Goal: Task Accomplishment & Management: Use online tool/utility

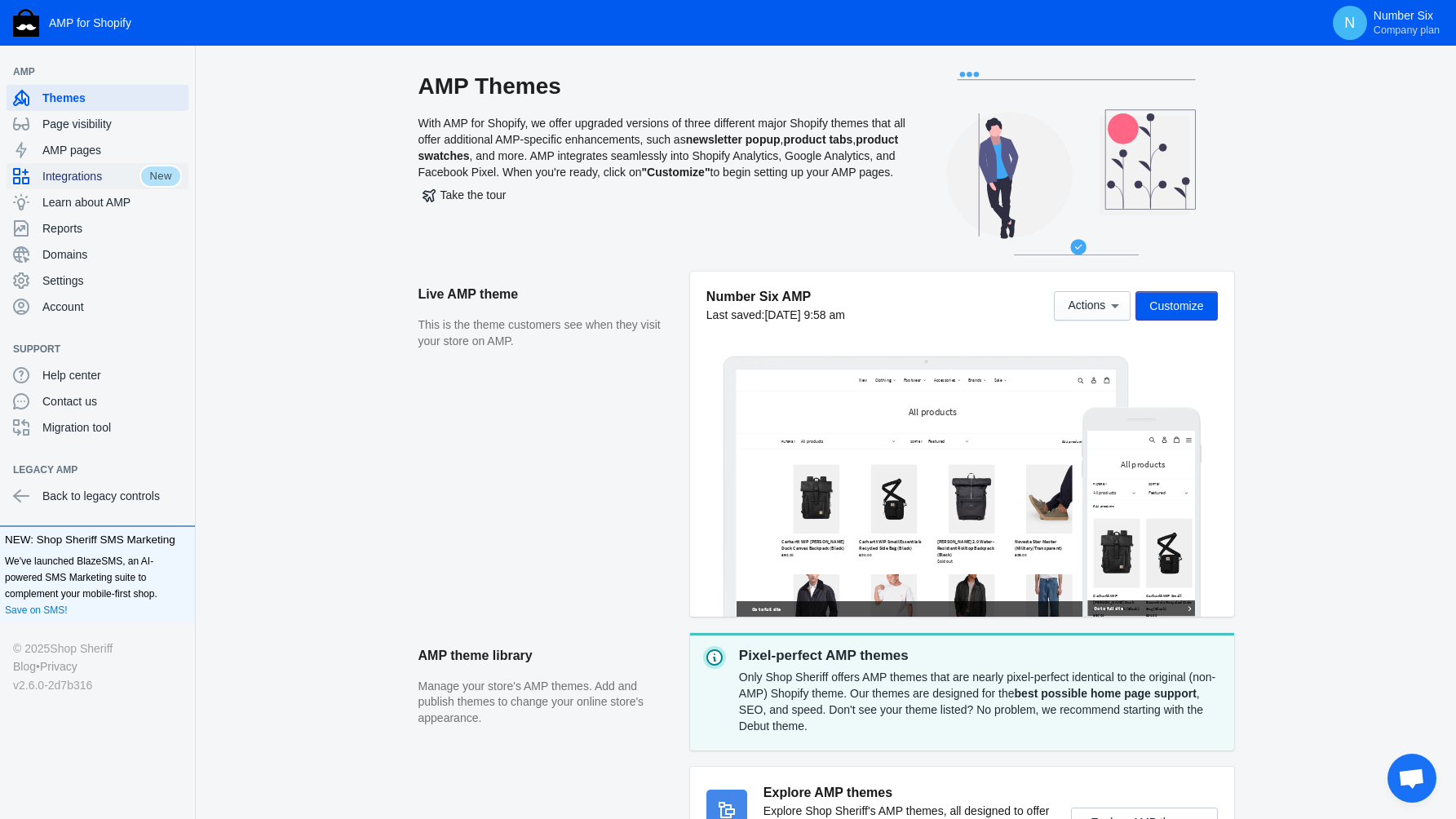
click at [46, 166] on div "Integrations" at bounding box center [76, 177] width 126 height 27
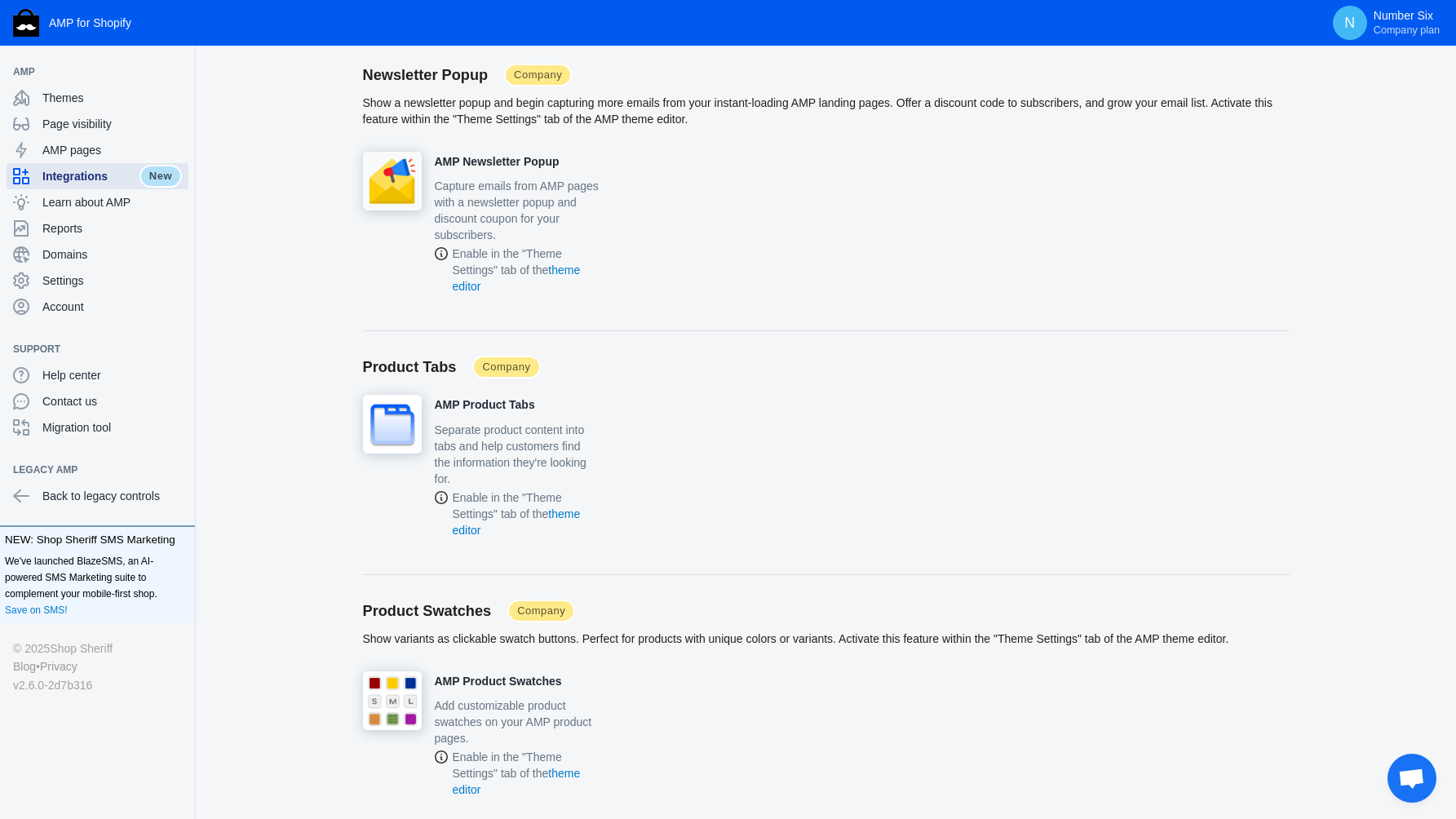
scroll to position [2168, 0]
click at [65, 238] on div "Reports" at bounding box center [98, 229] width 169 height 27
